Goal: Task Accomplishment & Management: Use online tool/utility

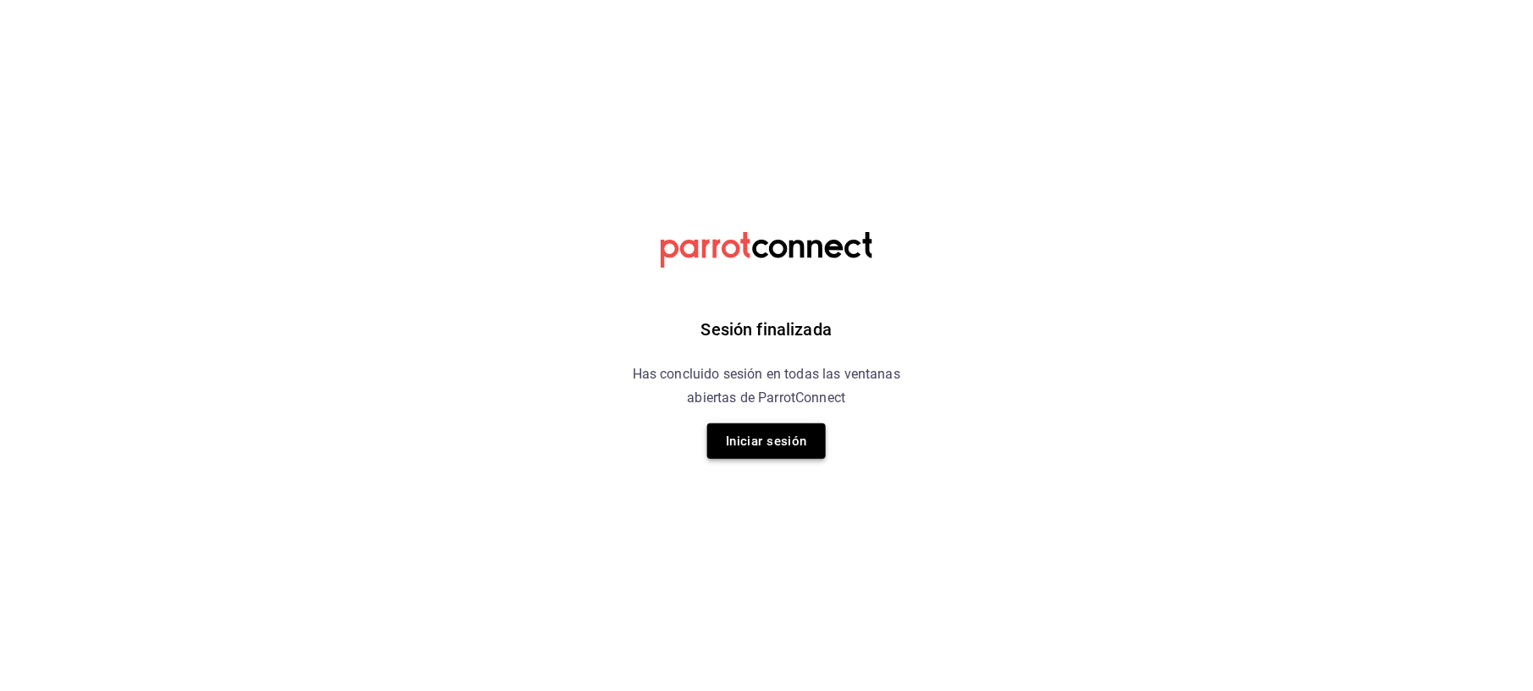
click at [804, 440] on button "Iniciar sesión" at bounding box center [766, 441] width 119 height 36
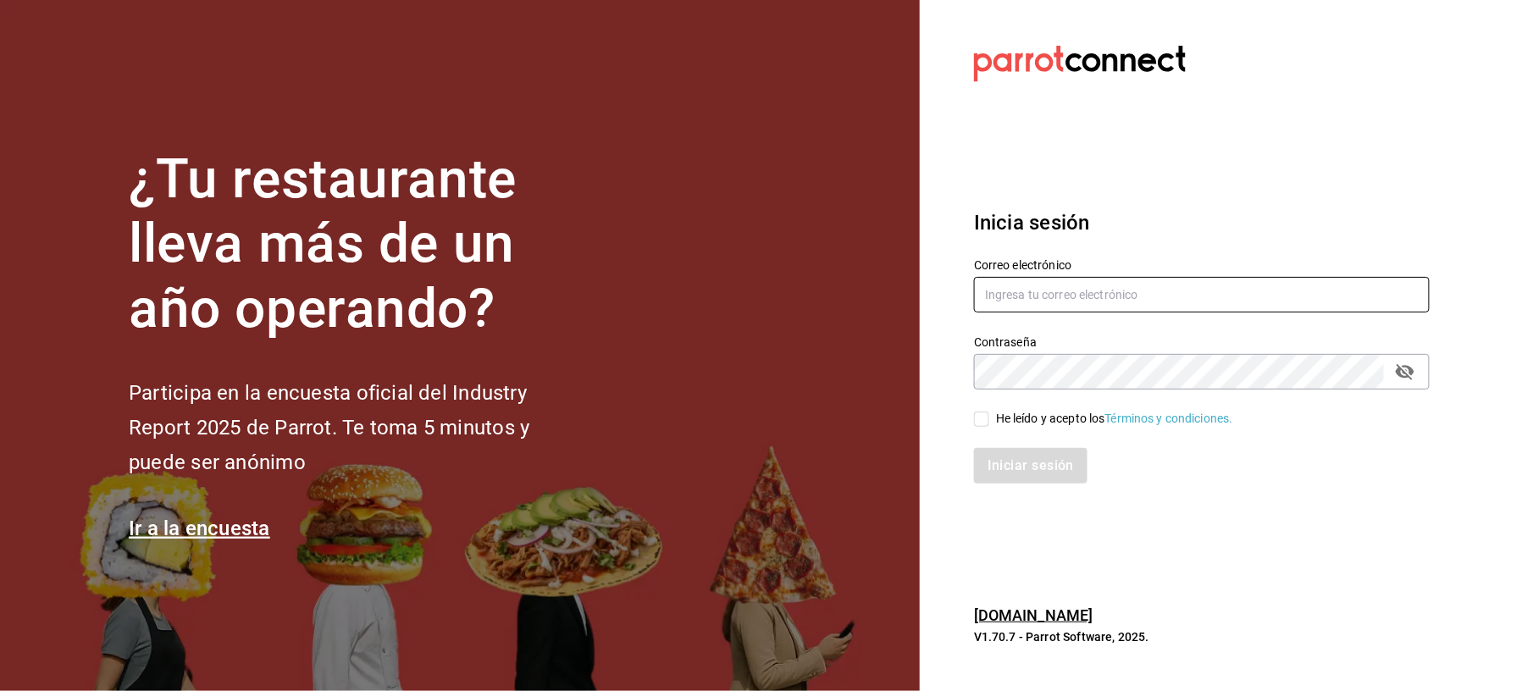
type input "auxiliar.contable@flamingosgolf.com.mx"
click at [980, 420] on input "He leído y acepto los Términos y condiciones." at bounding box center [981, 419] width 15 height 15
checkbox input "true"
click at [994, 458] on button "Iniciar sesión" at bounding box center [1031, 466] width 115 height 36
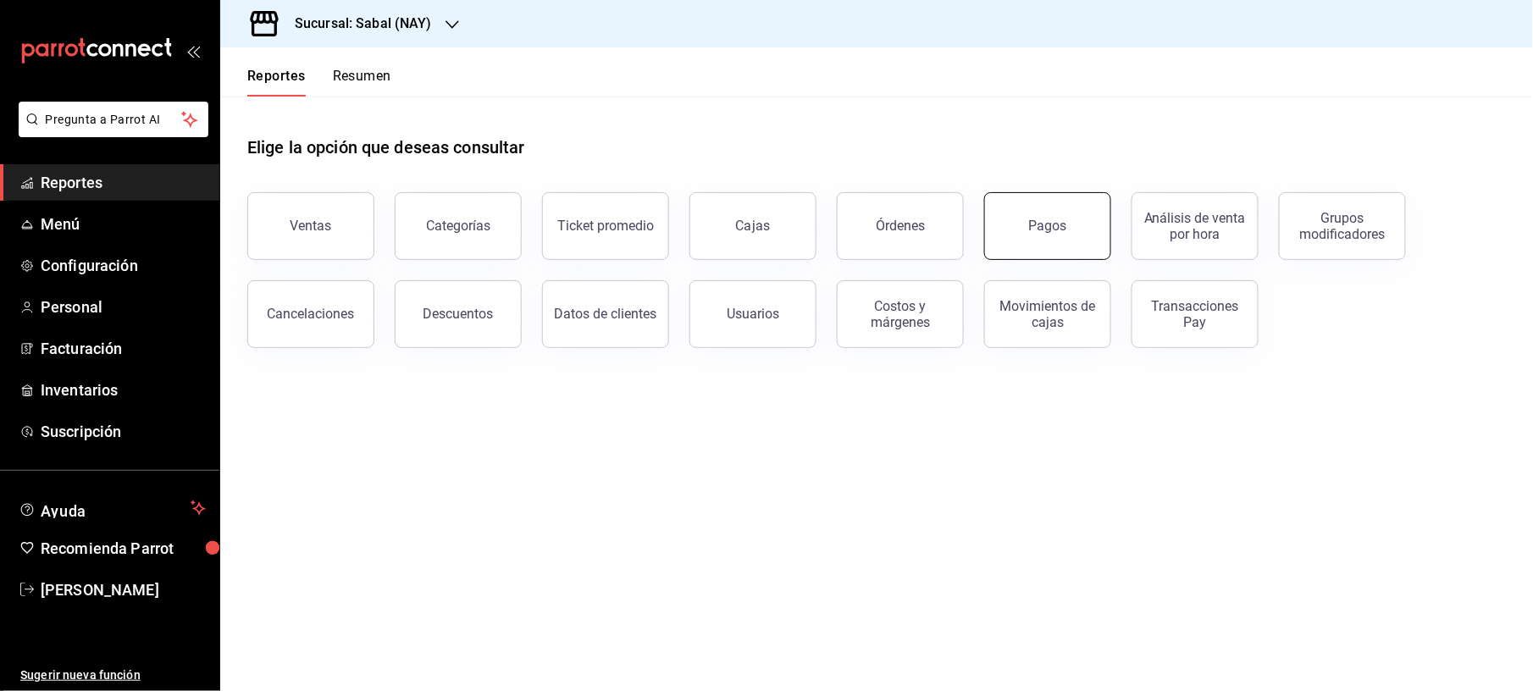
click at [1016, 213] on button "Pagos" at bounding box center [1047, 226] width 127 height 68
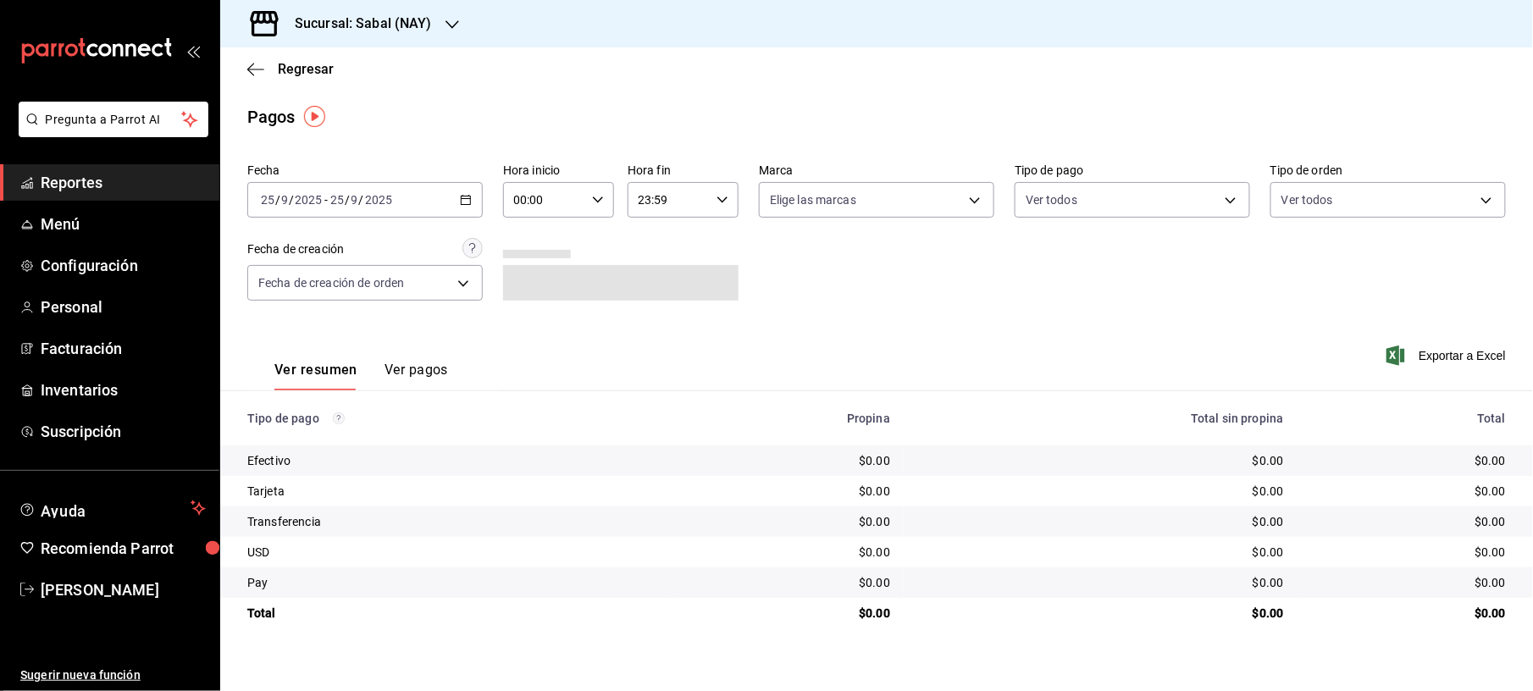
click at [471, 195] on icon "button" at bounding box center [466, 200] width 12 height 12
click at [316, 299] on li "Ayer" at bounding box center [327, 289] width 158 height 38
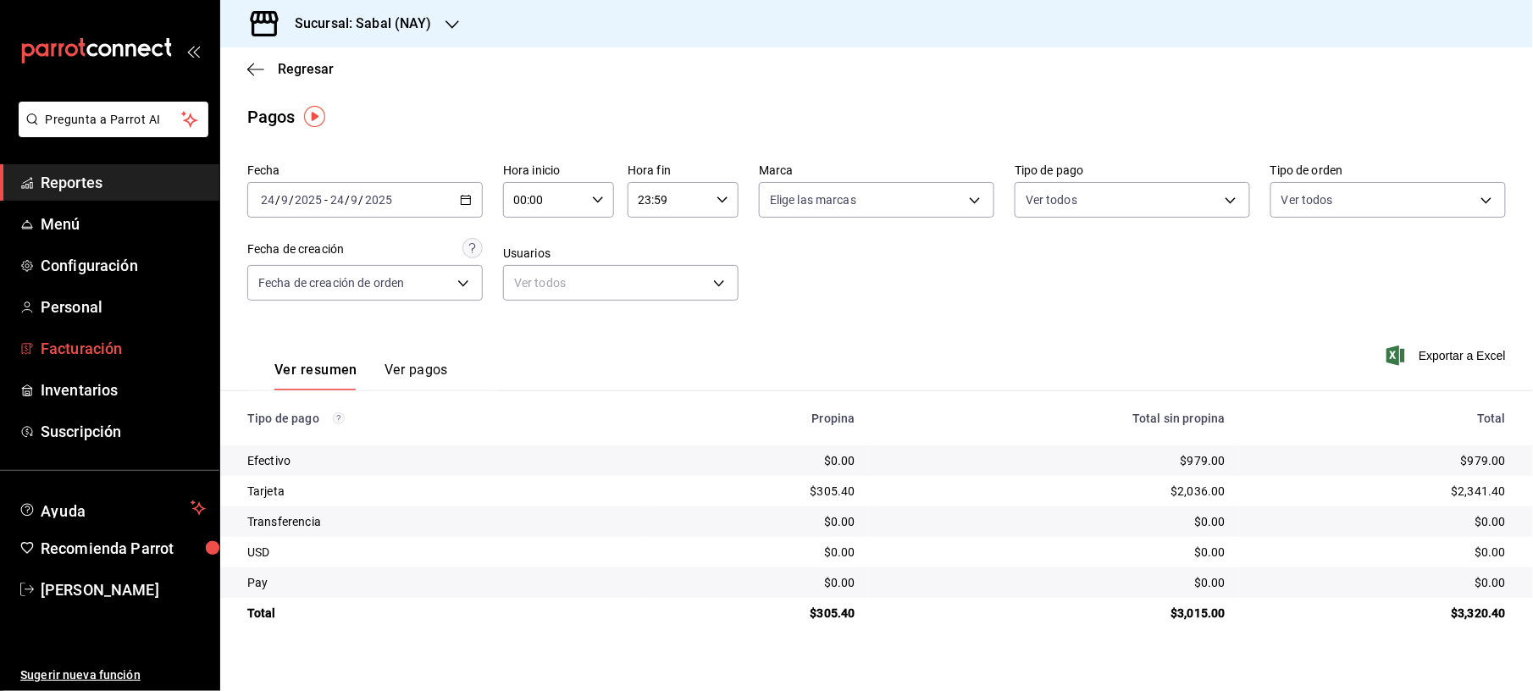
click at [96, 342] on span "Facturación" at bounding box center [123, 348] width 165 height 23
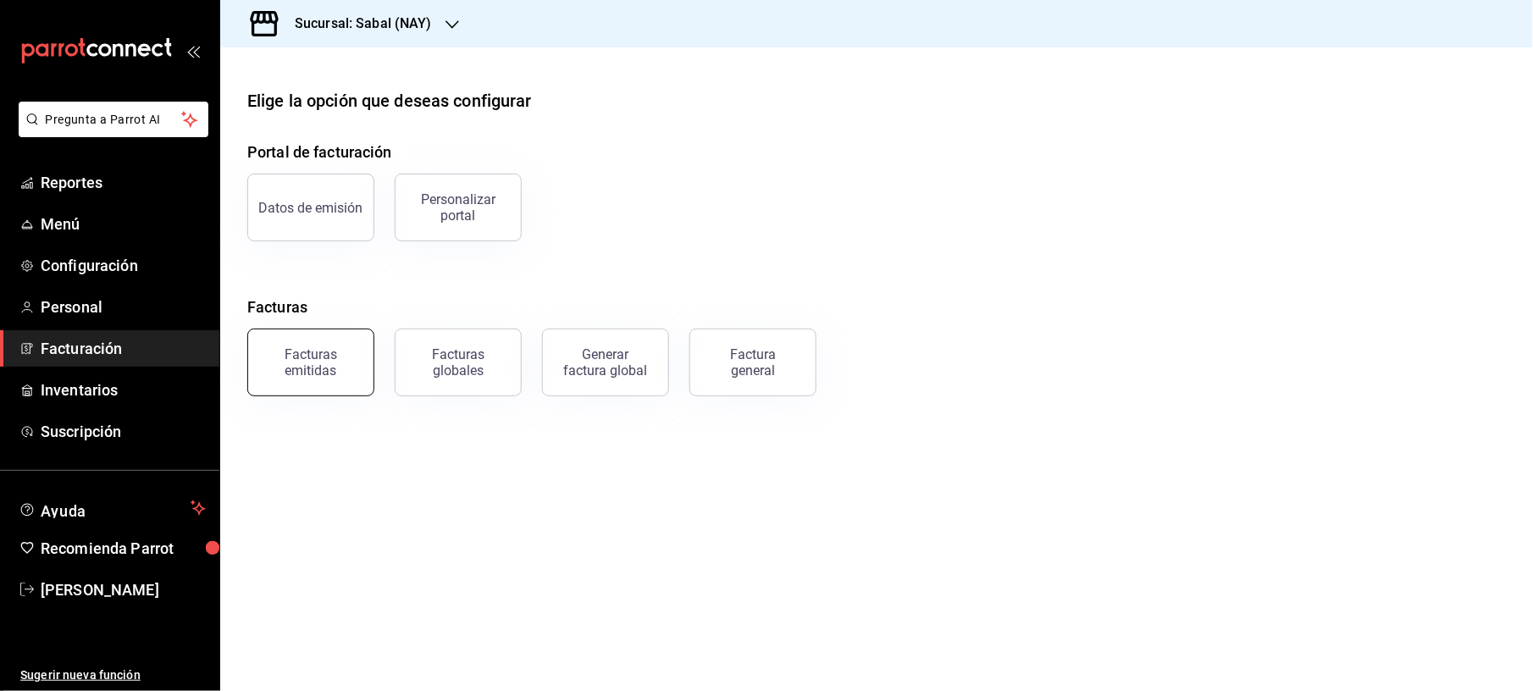
click at [323, 373] on div "Facturas emitidas" at bounding box center [310, 362] width 105 height 32
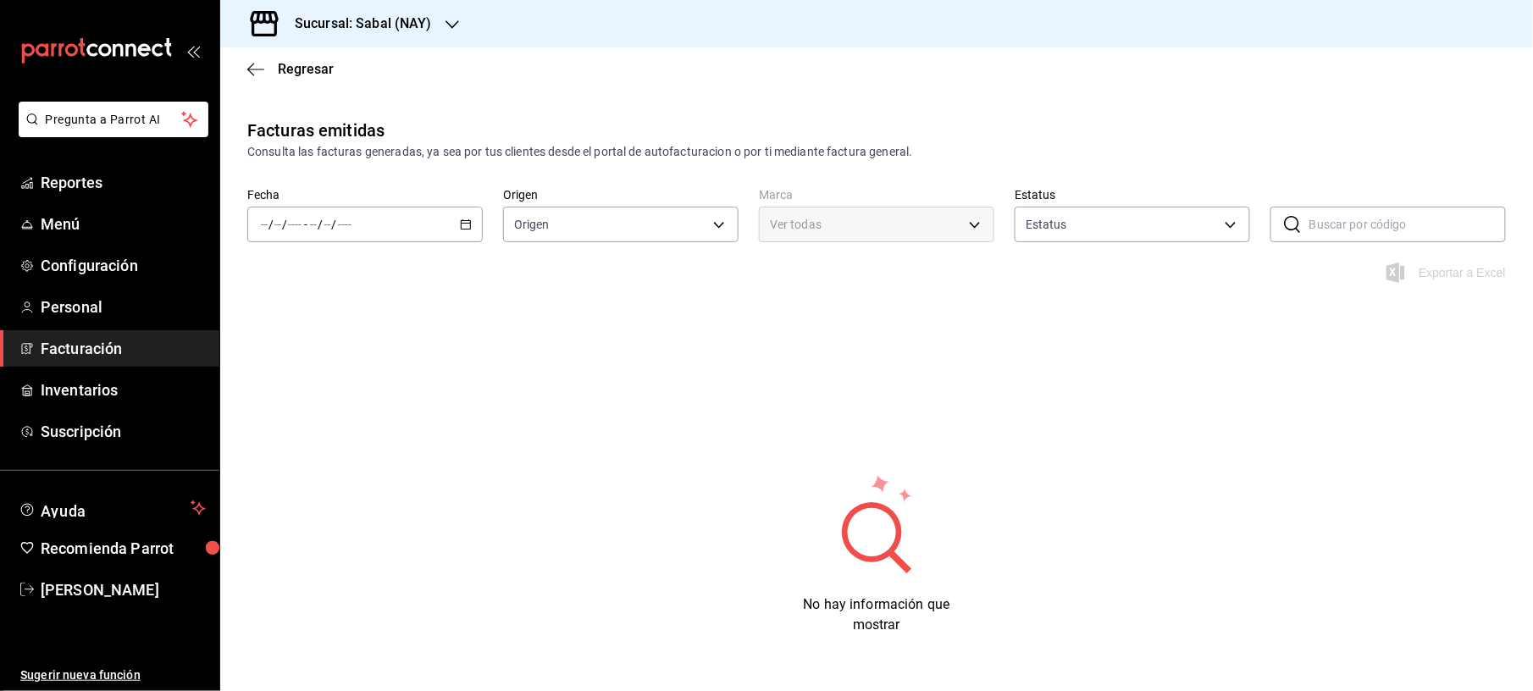
type input "ORDER_INVOICE,GENERAL_INVOICE"
type input "ACTIVE,PENDING_CANCELLATION,CANCELLED,PRE_CANCELLED"
type input "7bb9fc4a-963e-4e00-9402-9ac56289446f"
click at [456, 217] on div "/ / - / /" at bounding box center [364, 225] width 235 height 36
click at [305, 381] on span "Mes actual" at bounding box center [327, 390] width 131 height 18
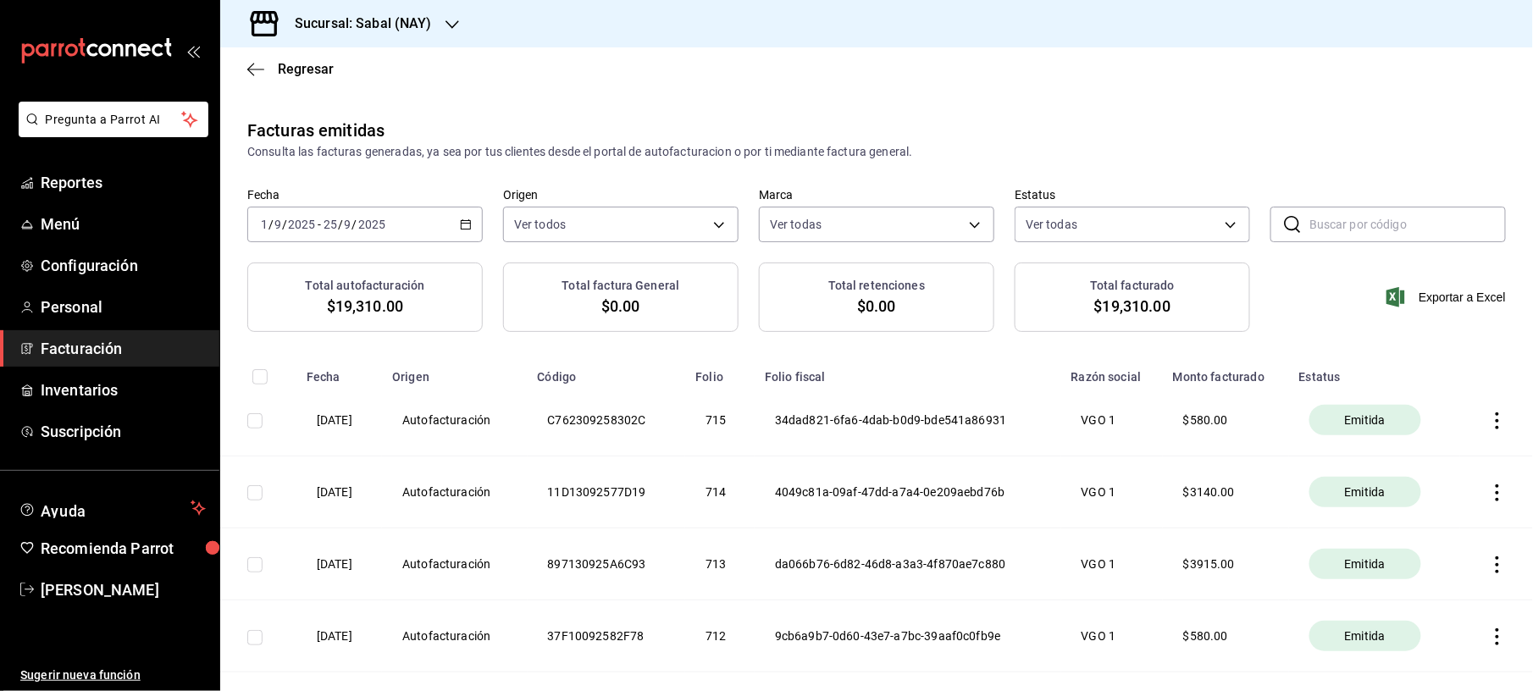
click at [437, 25] on div "Sucursal: Sabal (NAY)" at bounding box center [350, 23] width 232 height 47
click at [327, 119] on div "Flamingos Golf" at bounding box center [347, 111] width 227 height 18
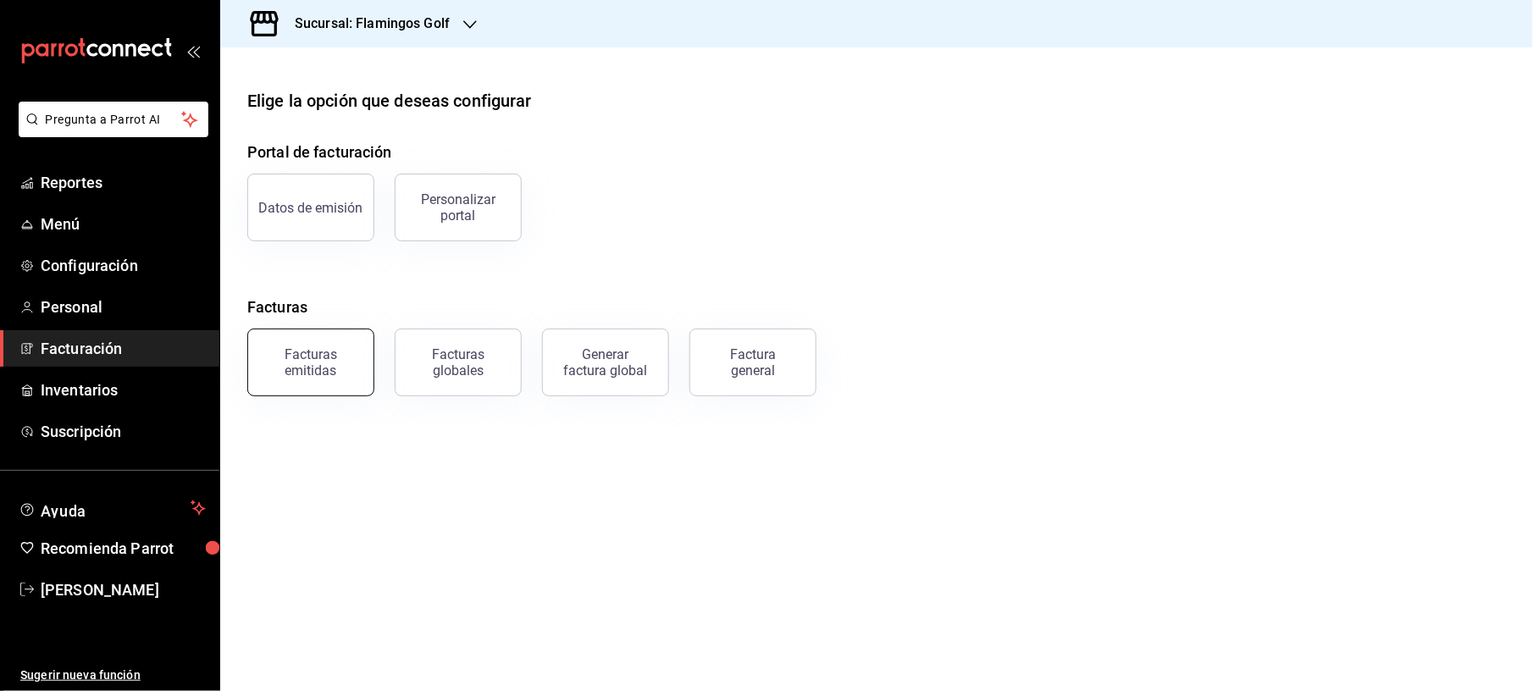
click at [284, 356] on div "Facturas emitidas" at bounding box center [310, 362] width 105 height 32
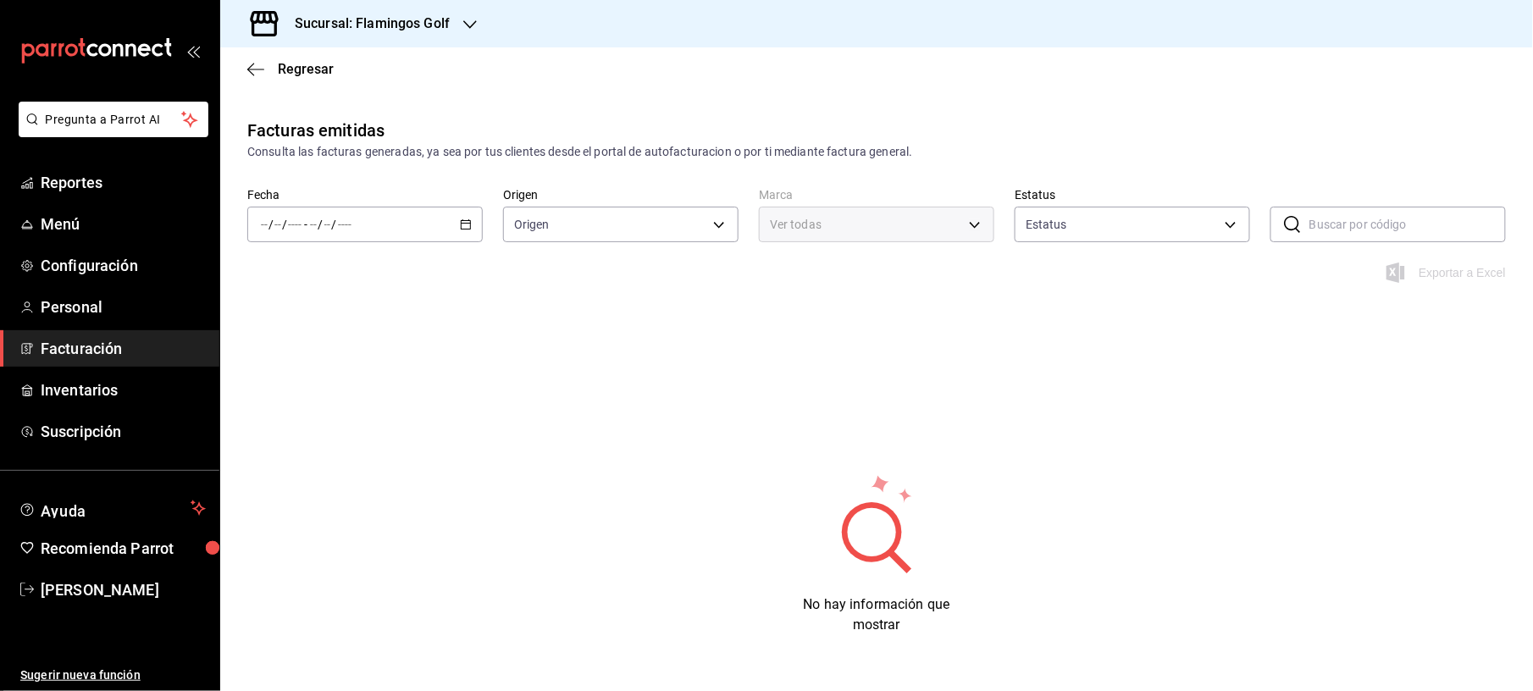
type input "ORDER_INVOICE,GENERAL_INVOICE"
type input "ACTIVE,PENDING_CANCELLATION,CANCELLED,PRE_CANCELLED"
type input "fcb6ad62-2d7c-4c8d-a7b9-f3ea60482d45"
click at [461, 229] on \(Stroke\) "button" at bounding box center [466, 224] width 10 height 9
click at [293, 395] on span "Mes actual" at bounding box center [327, 390] width 131 height 18
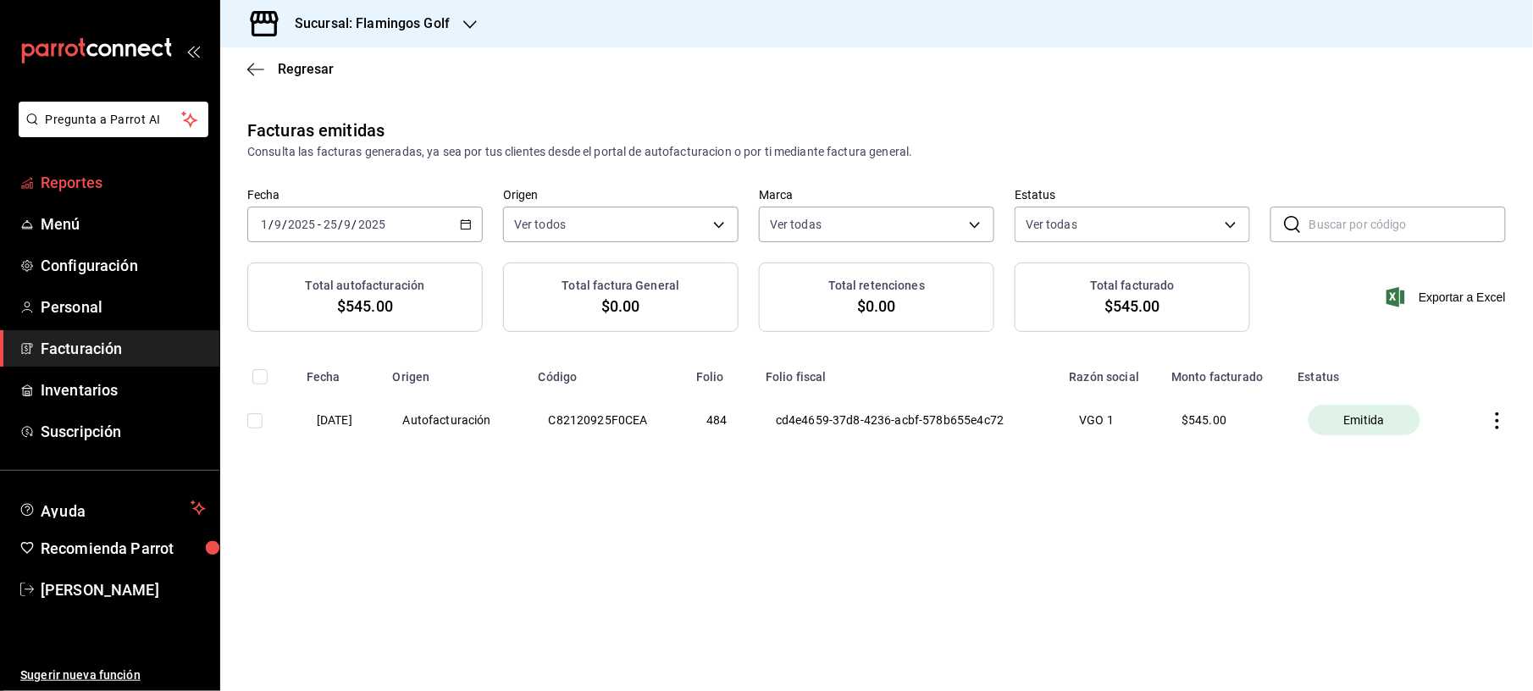
click at [108, 191] on span "Reportes" at bounding box center [123, 182] width 165 height 23
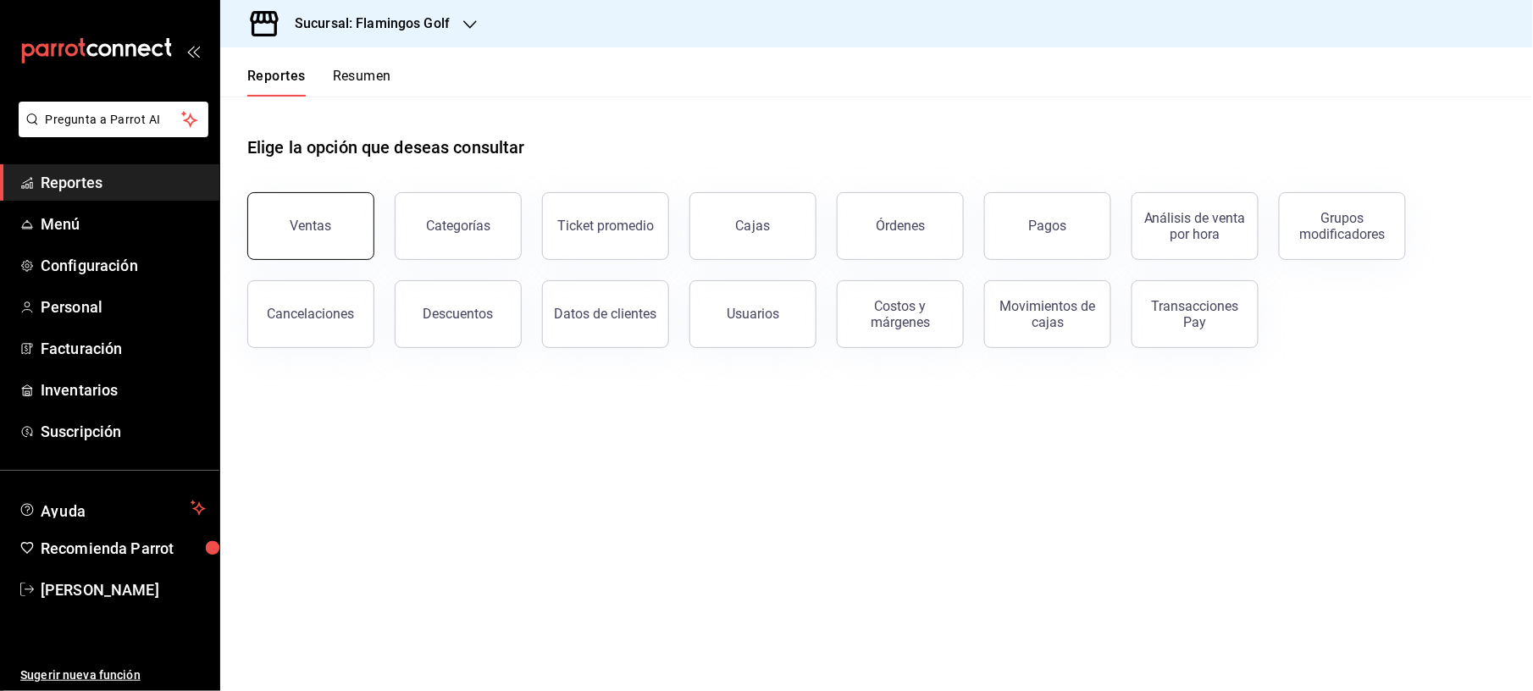
click at [329, 217] on button "Ventas" at bounding box center [310, 226] width 127 height 68
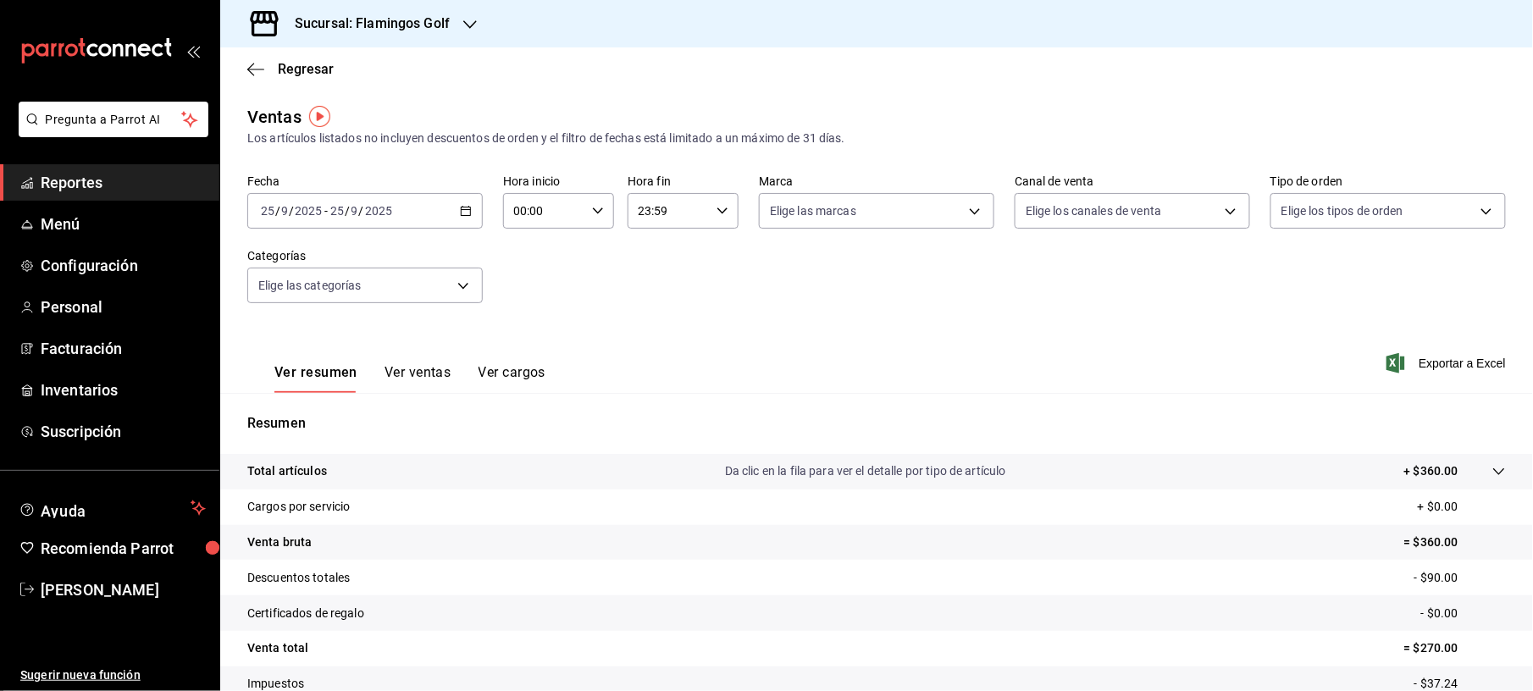
click at [468, 211] on div "[DATE] [DATE] - [DATE] [DATE]" at bounding box center [364, 211] width 235 height 36
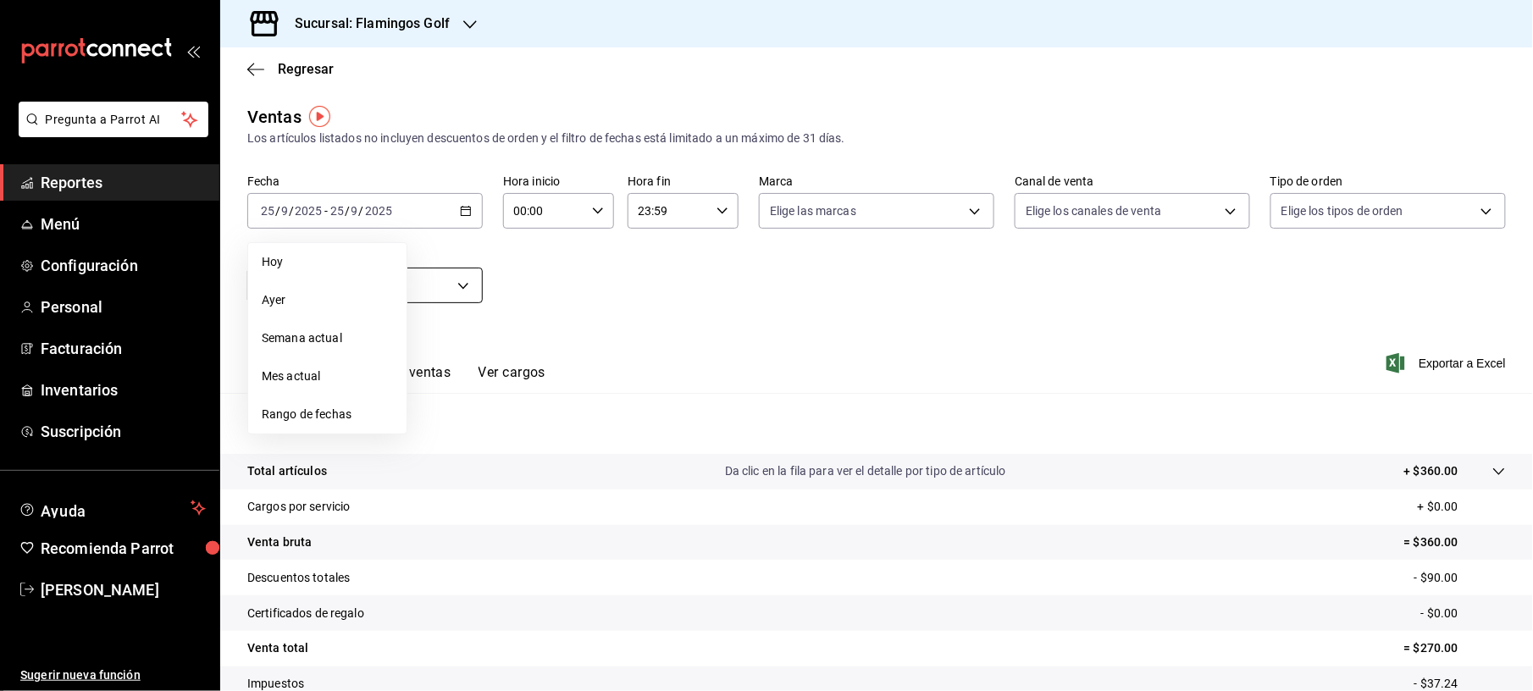
click at [290, 289] on li "Ayer" at bounding box center [327, 300] width 158 height 38
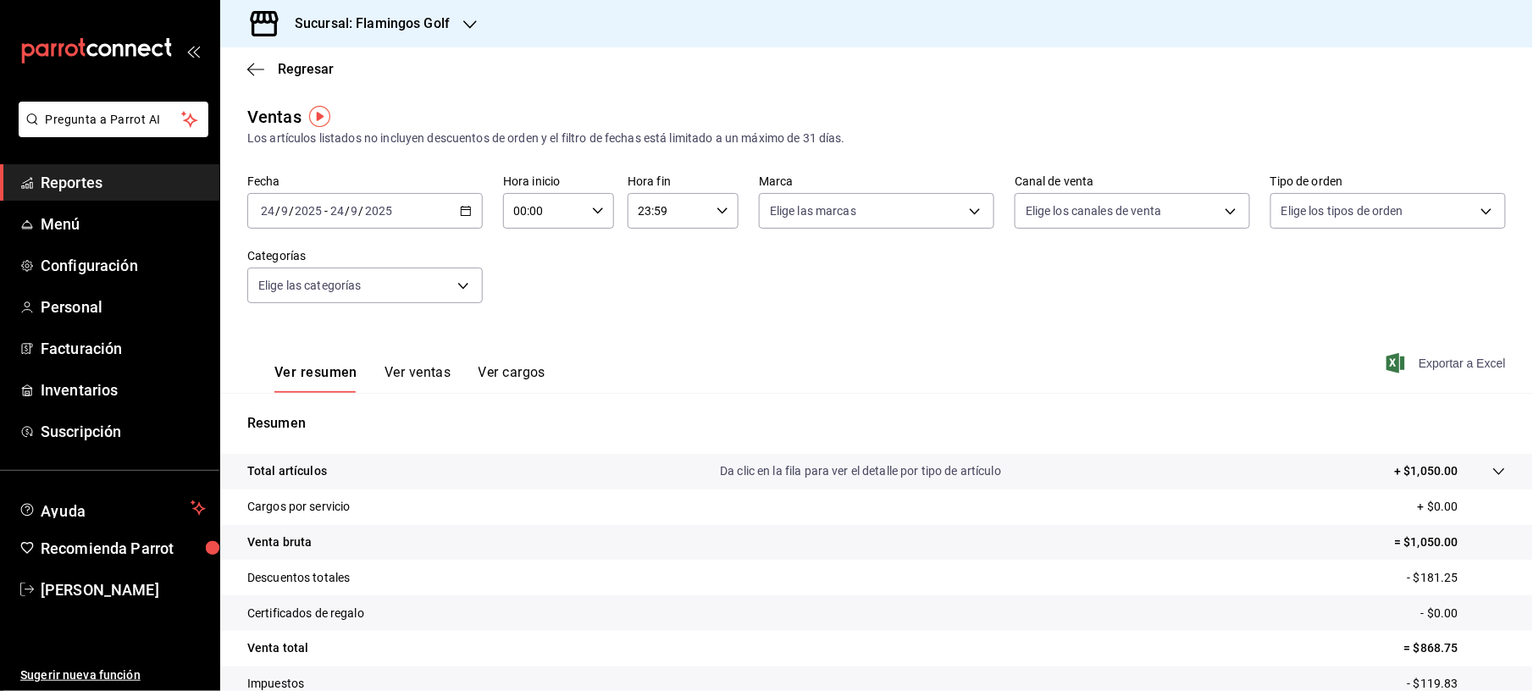
click at [1406, 363] on span "Exportar a Excel" at bounding box center [1447, 363] width 116 height 20
click at [269, 59] on div "Regresar" at bounding box center [876, 68] width 1312 height 43
click at [306, 65] on span "Regresar" at bounding box center [306, 69] width 56 height 16
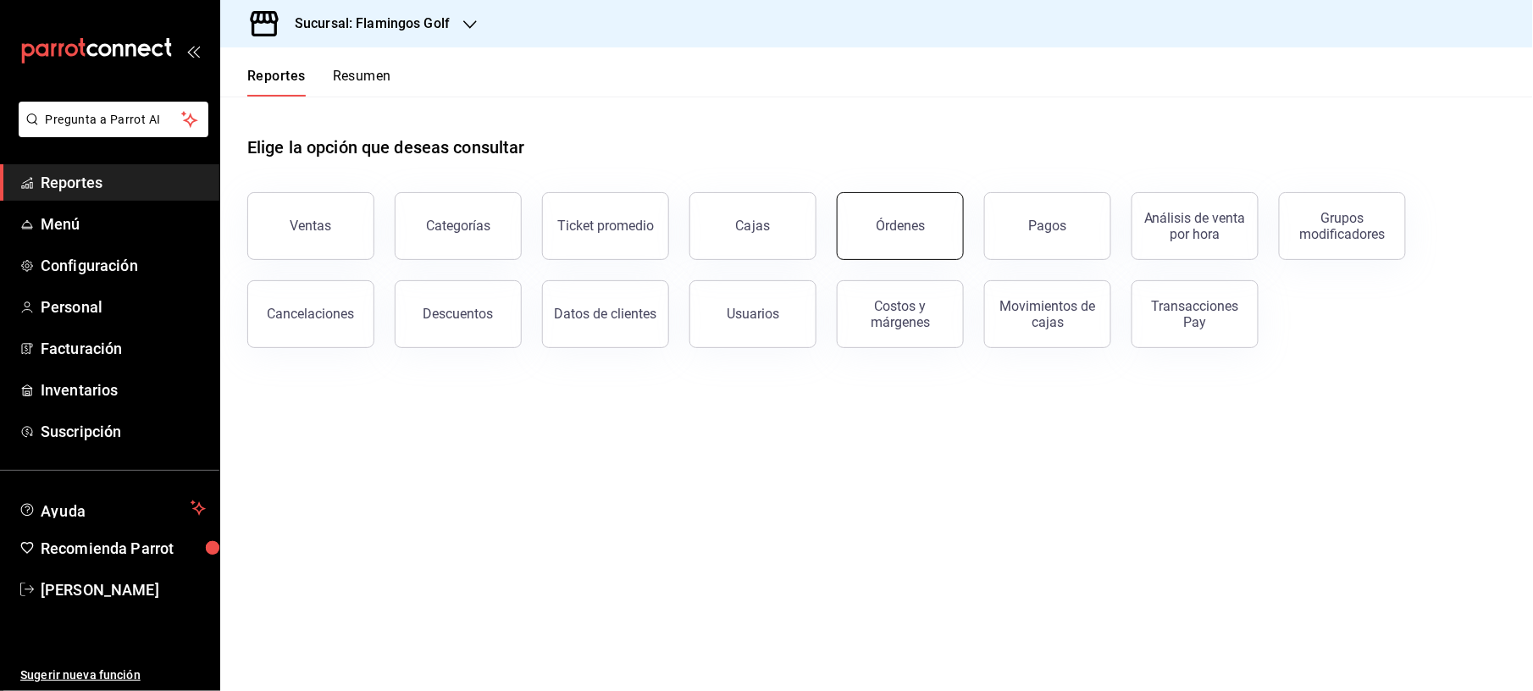
click at [906, 225] on div "Órdenes" at bounding box center [900, 226] width 49 height 16
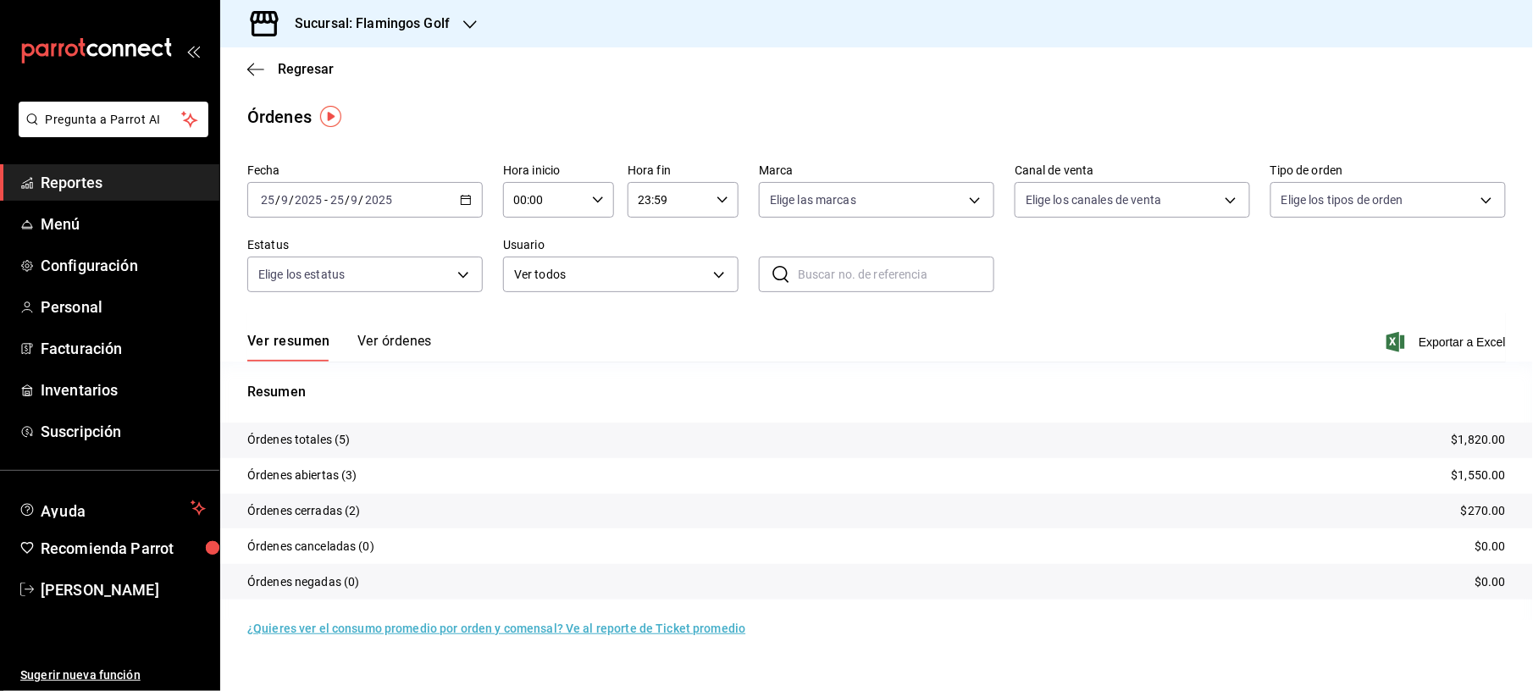
click at [1040, 430] on tr "Órdenes totales (5) $1,820.00" at bounding box center [876, 441] width 1312 height 36
click at [518, 143] on main "Regresar Órdenes Fecha [DATE] [DATE] - [DATE] [DATE] Hora inicio 00:00 Hora ini…" at bounding box center [876, 369] width 1312 height 644
click at [461, 202] on icon "button" at bounding box center [466, 200] width 12 height 12
click at [318, 296] on span "Ayer" at bounding box center [327, 289] width 131 height 18
click at [1480, 344] on span "Exportar a Excel" at bounding box center [1447, 342] width 116 height 20
